Goal: Information Seeking & Learning: Learn about a topic

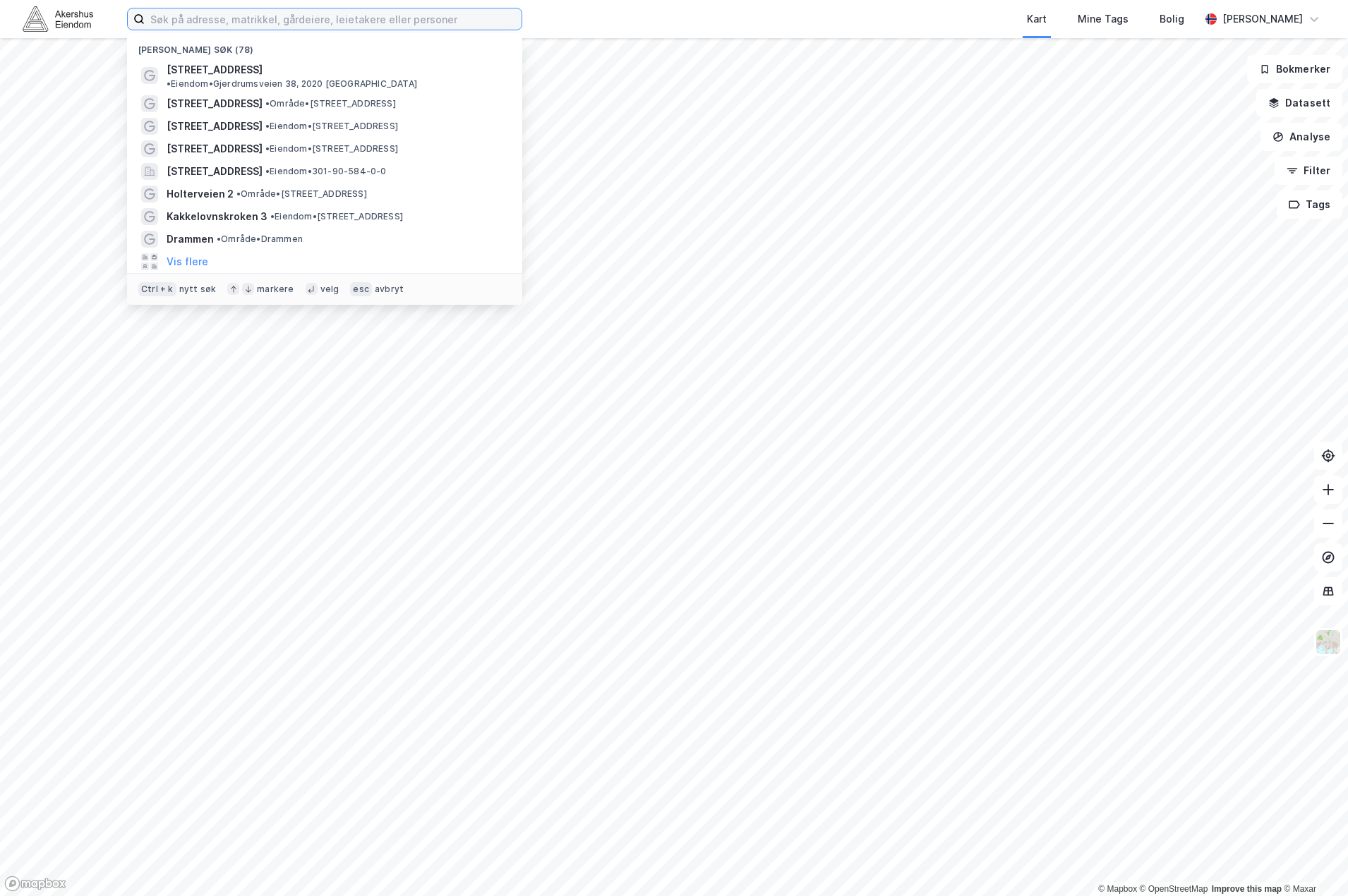
click at [308, 15] on input at bounding box center [334, 19] width 377 height 21
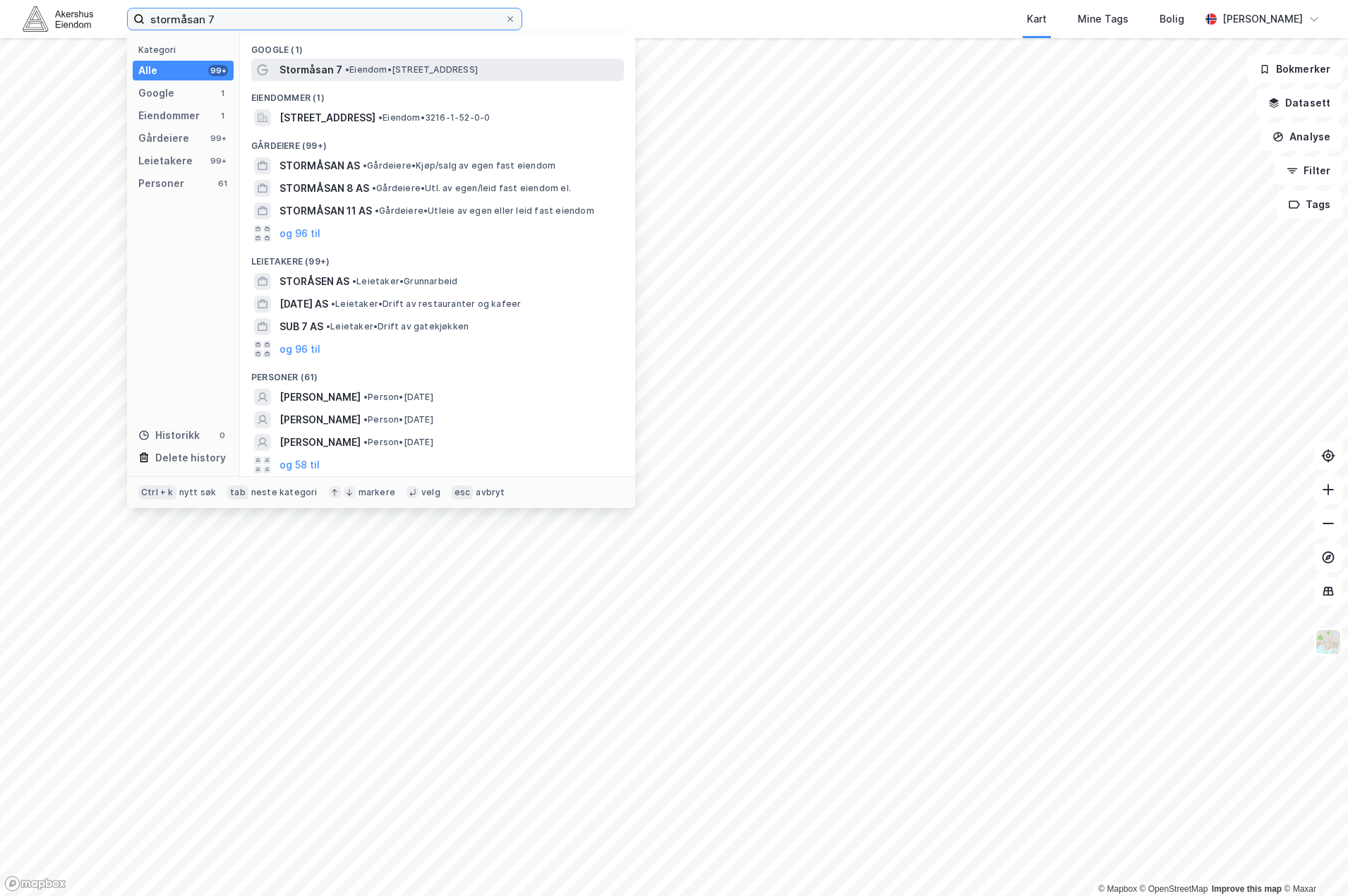
type input "stormåsan 7"
click at [340, 75] on div "Stormåsan 7 • Eiendom • [STREET_ADDRESS]" at bounding box center [451, 69] width 342 height 17
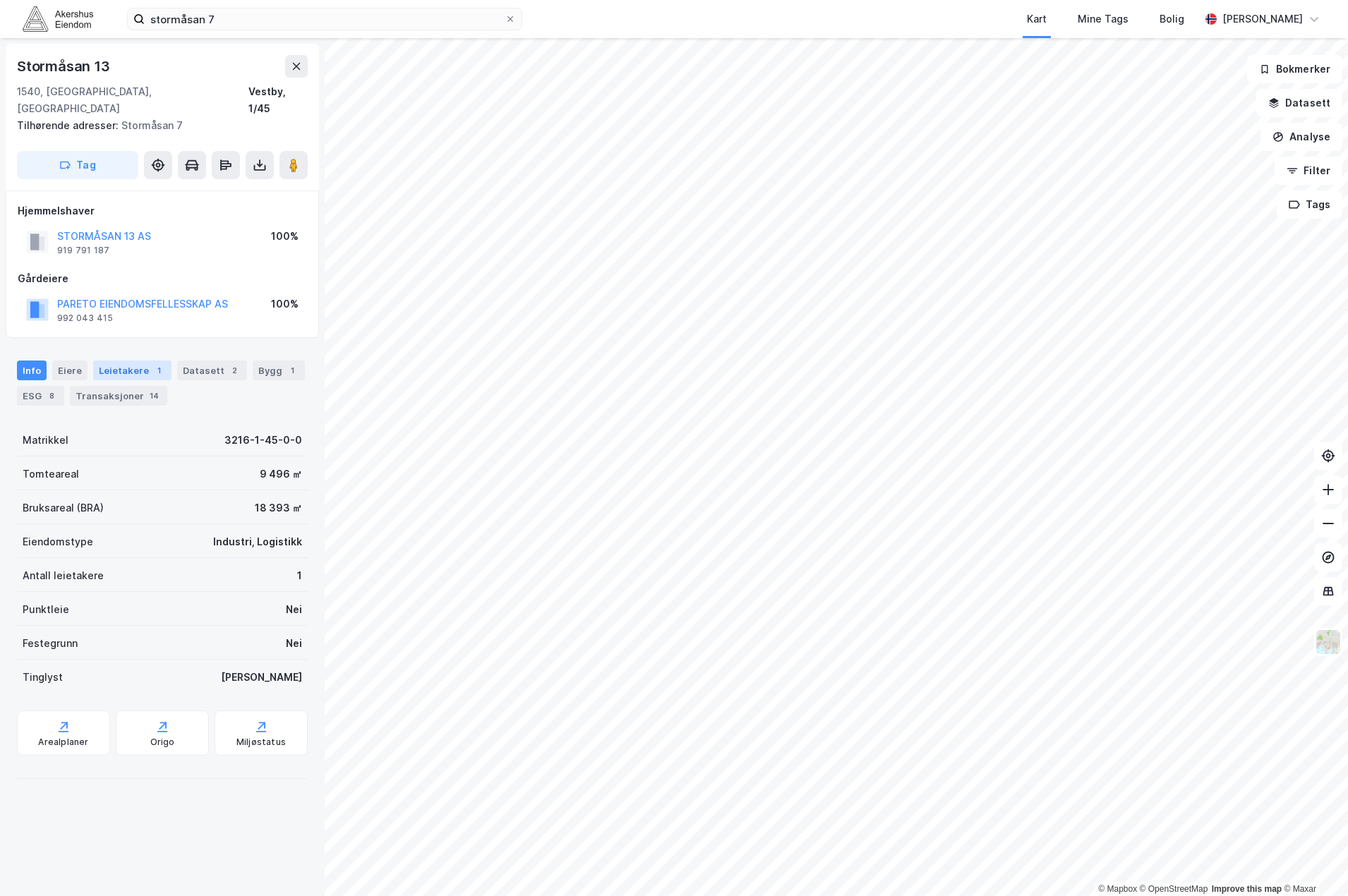
click at [93, 361] on div "Leietakere 1" at bounding box center [133, 370] width 78 height 20
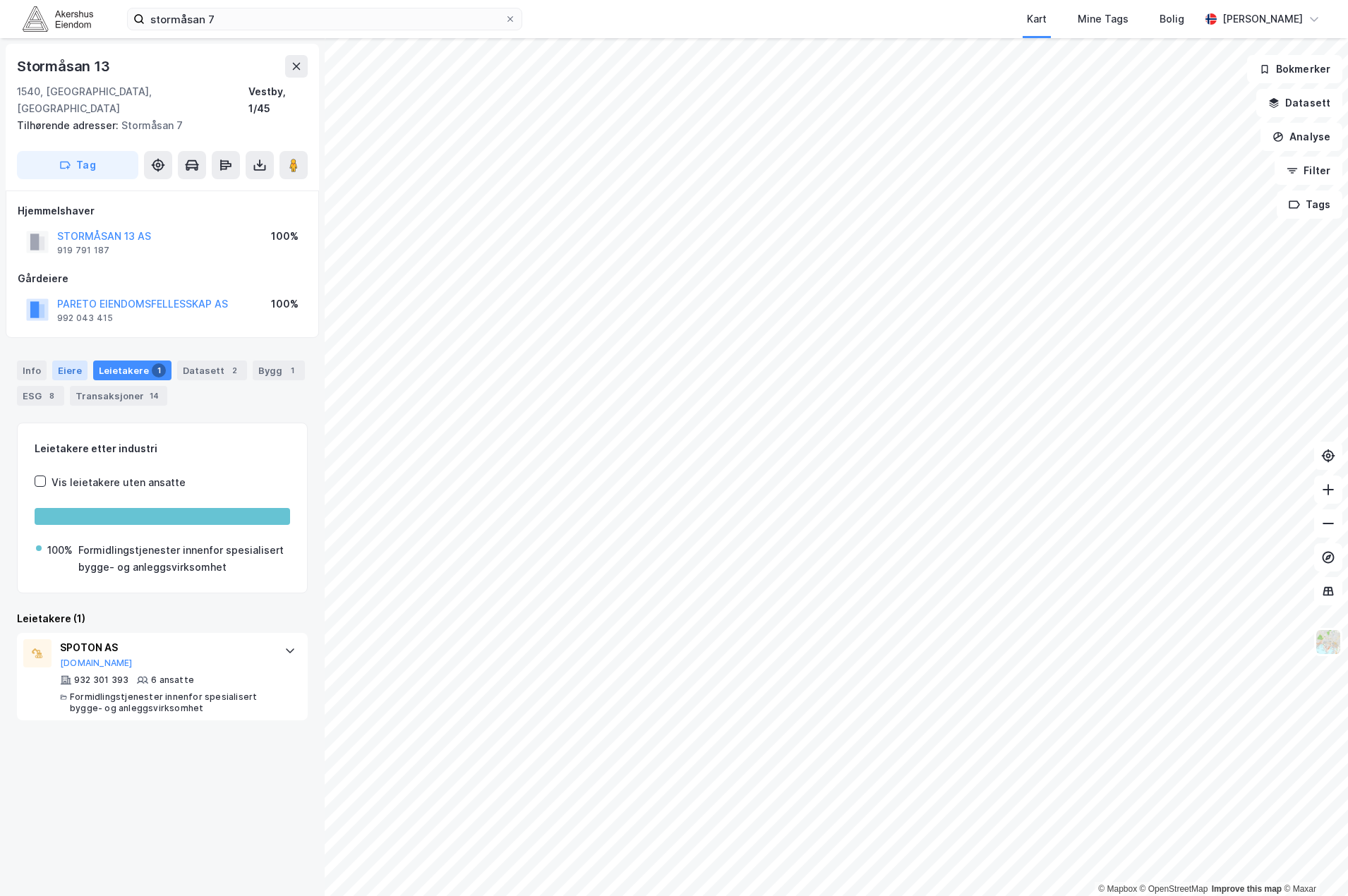
click at [75, 361] on div "Eiere" at bounding box center [70, 370] width 35 height 20
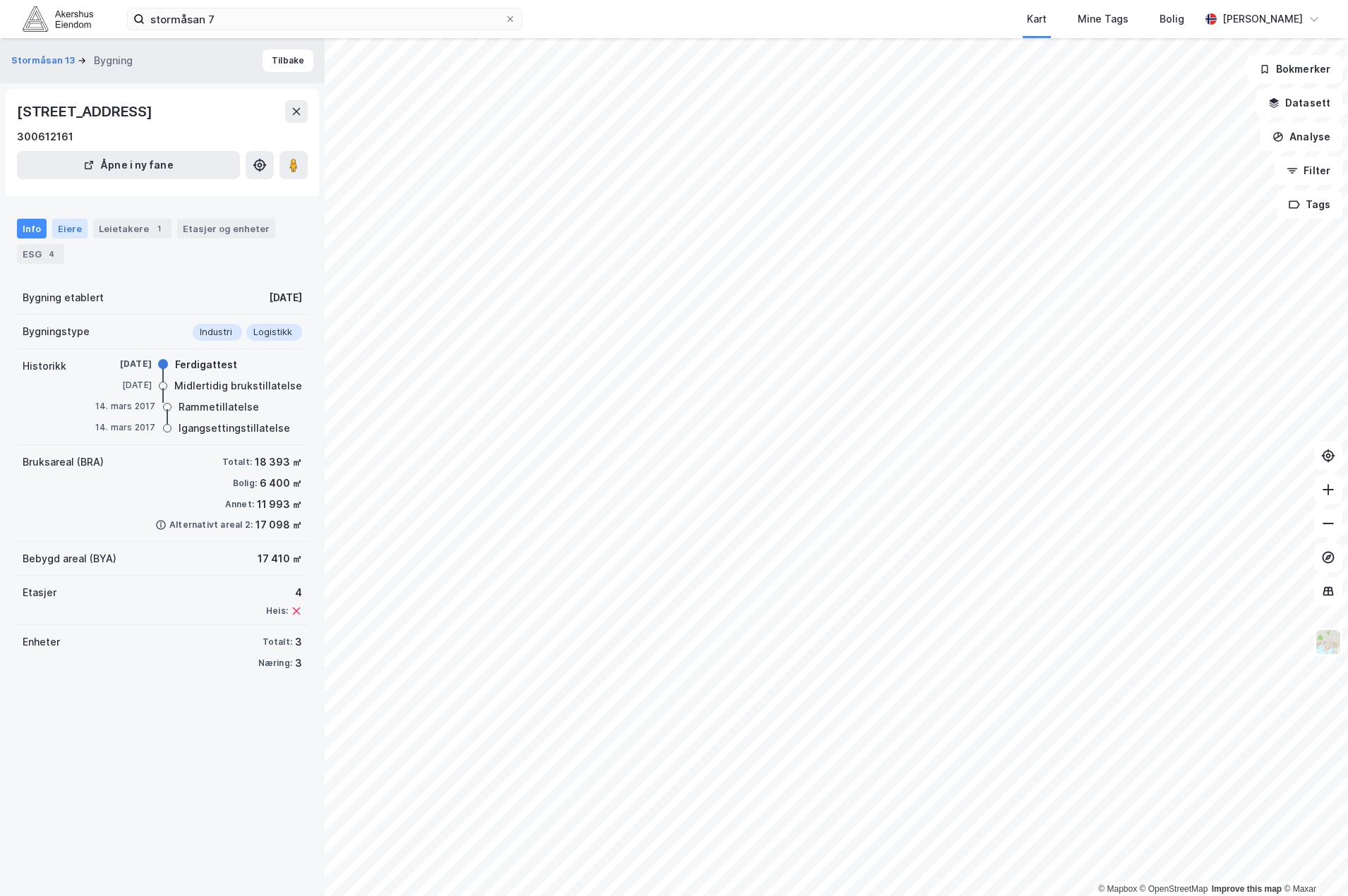
click at [69, 229] on div "Eiere" at bounding box center [70, 228] width 35 height 20
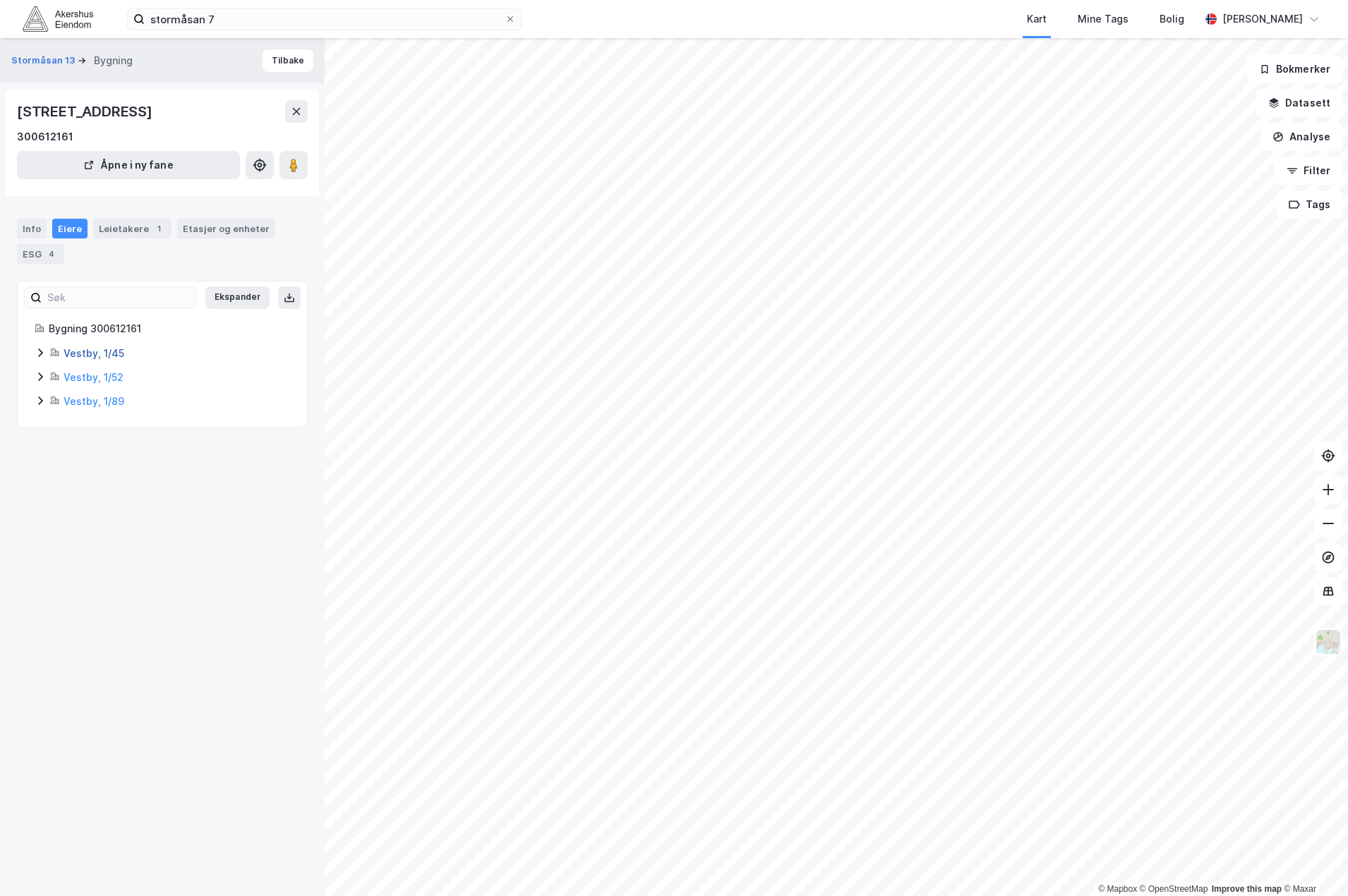
click at [77, 351] on link "Vestby, 1/45" at bounding box center [93, 353] width 60 height 12
